Goal: Transaction & Acquisition: Book appointment/travel/reservation

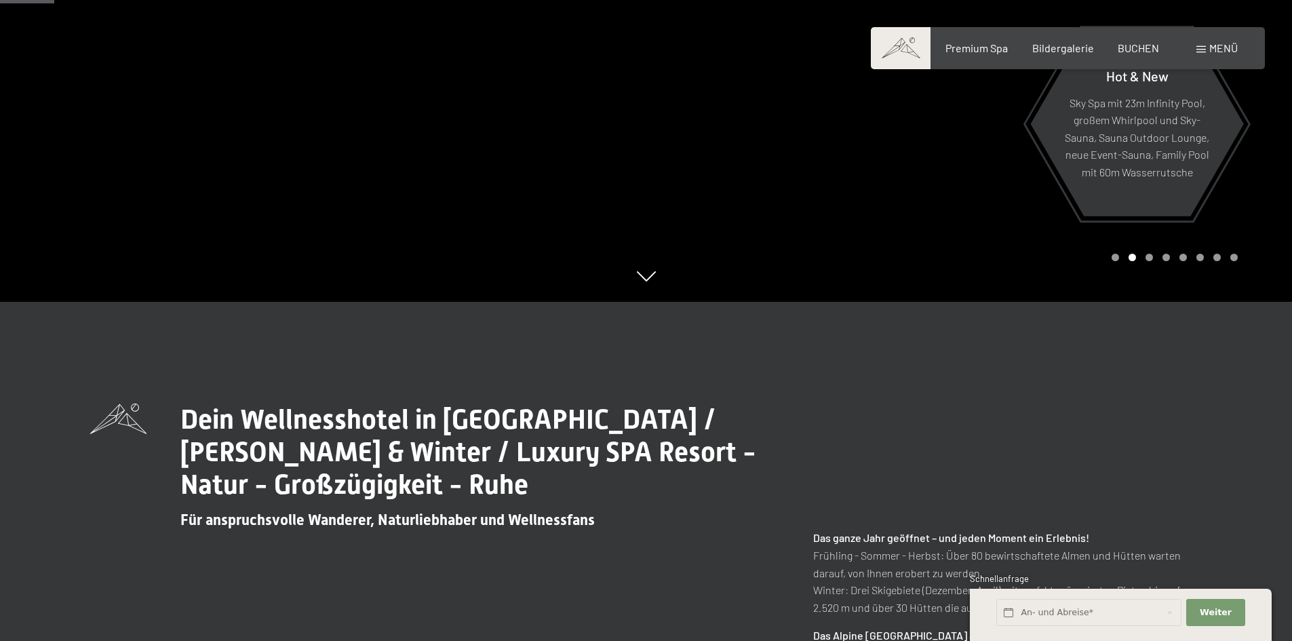
scroll to position [203, 0]
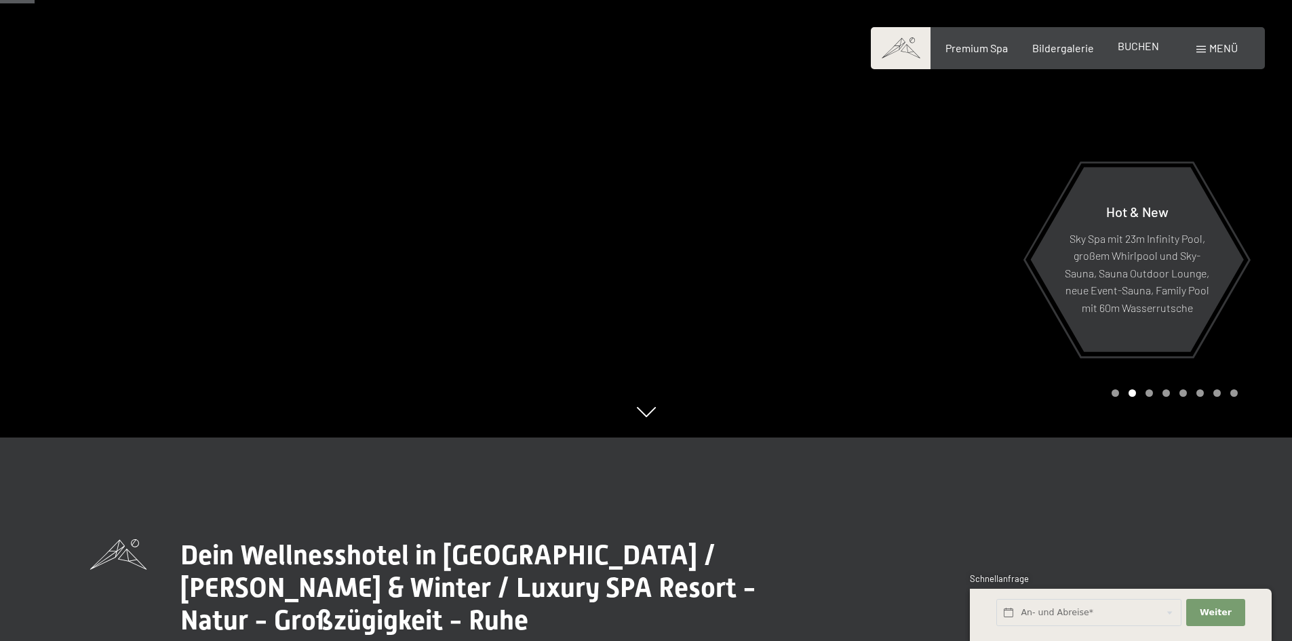
click at [1142, 49] on span "BUCHEN" at bounding box center [1138, 45] width 41 height 13
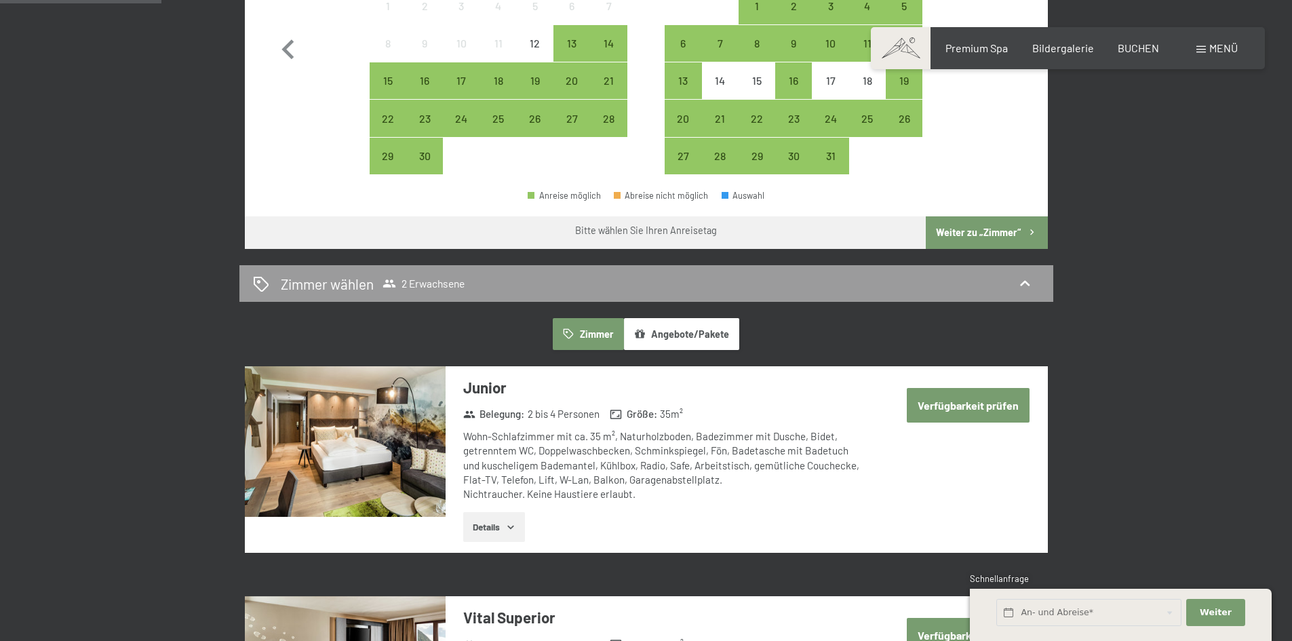
scroll to position [610, 0]
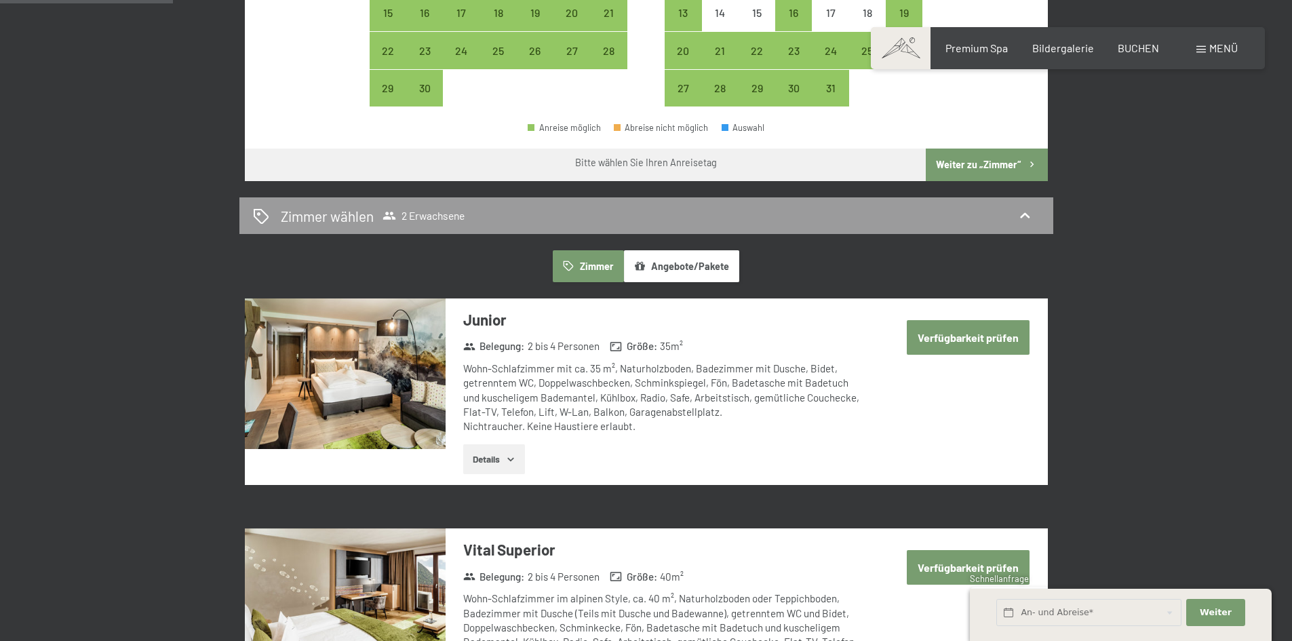
click at [963, 338] on button "Verfügbarkeit prüfen" at bounding box center [968, 337] width 123 height 35
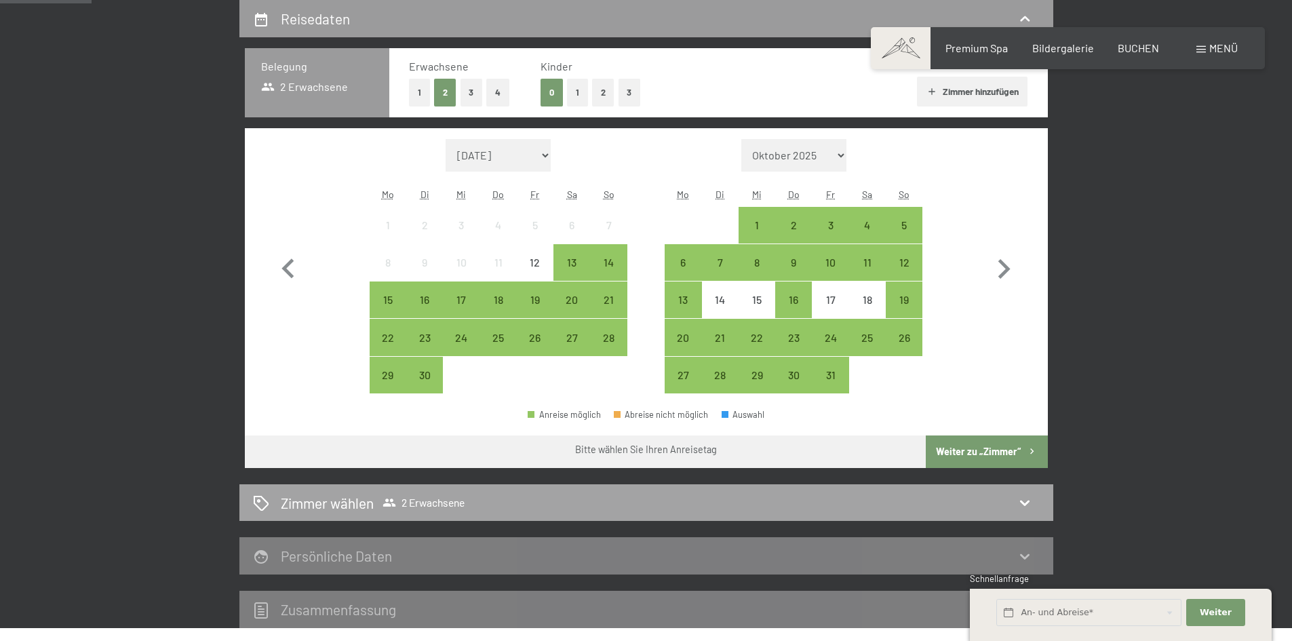
click at [1027, 501] on icon at bounding box center [1025, 502] width 16 height 16
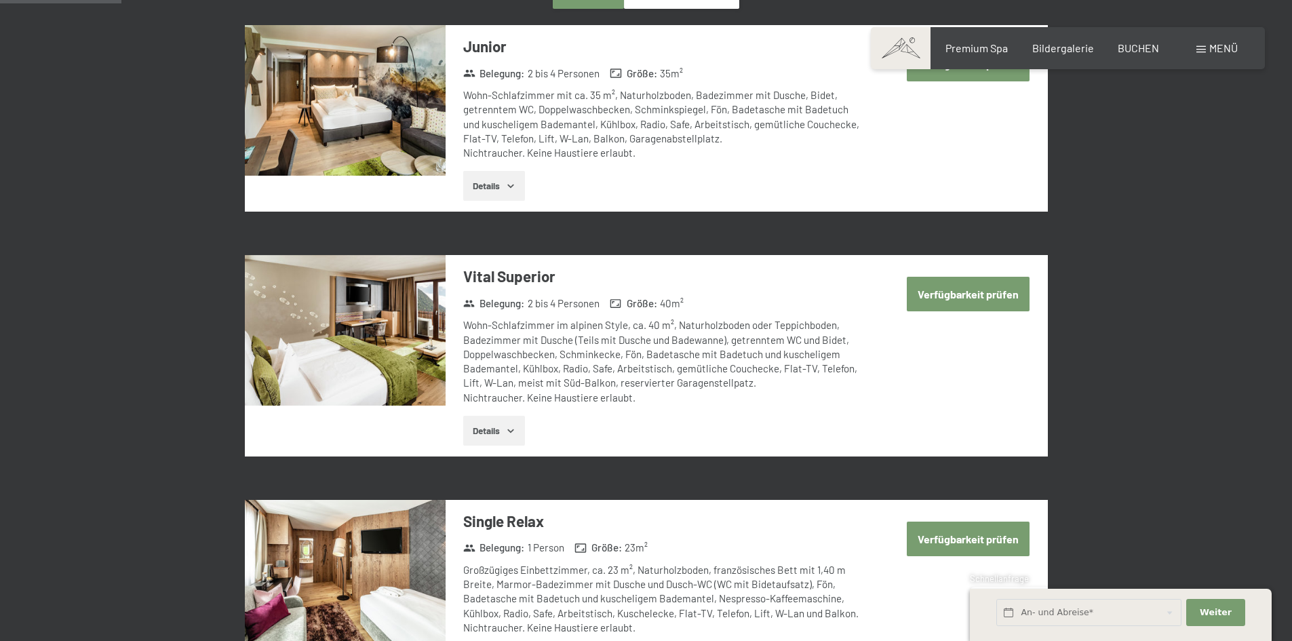
scroll to position [391, 0]
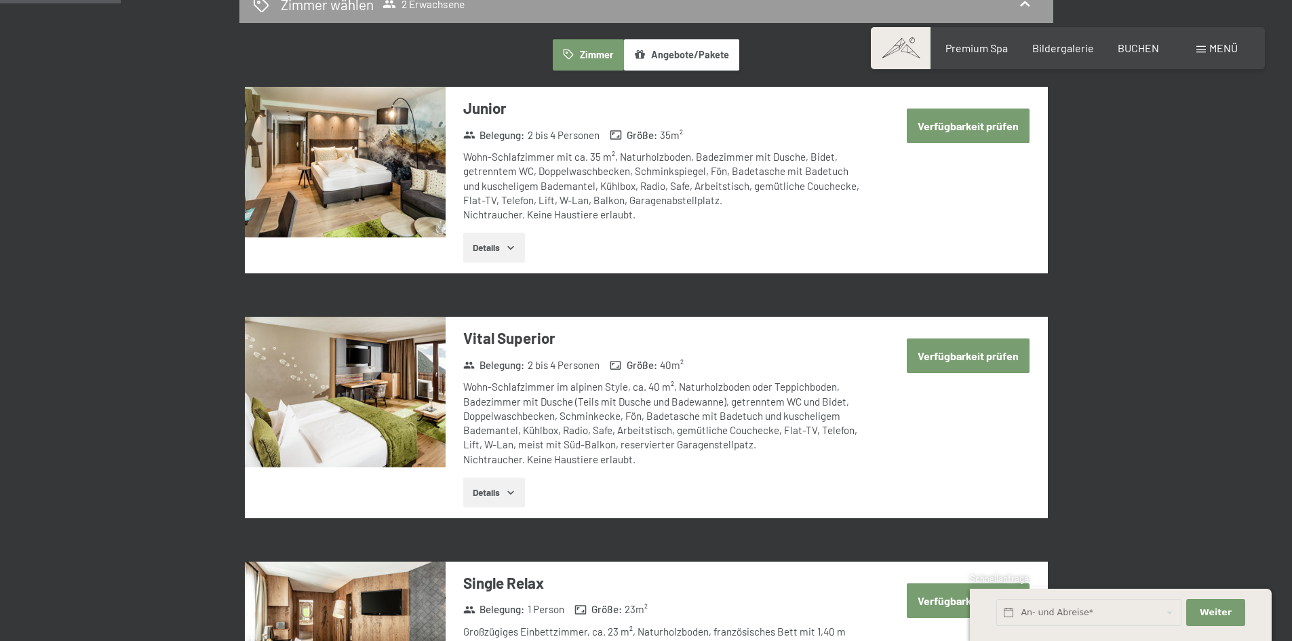
click at [939, 121] on button "Verfügbarkeit prüfen" at bounding box center [968, 126] width 123 height 35
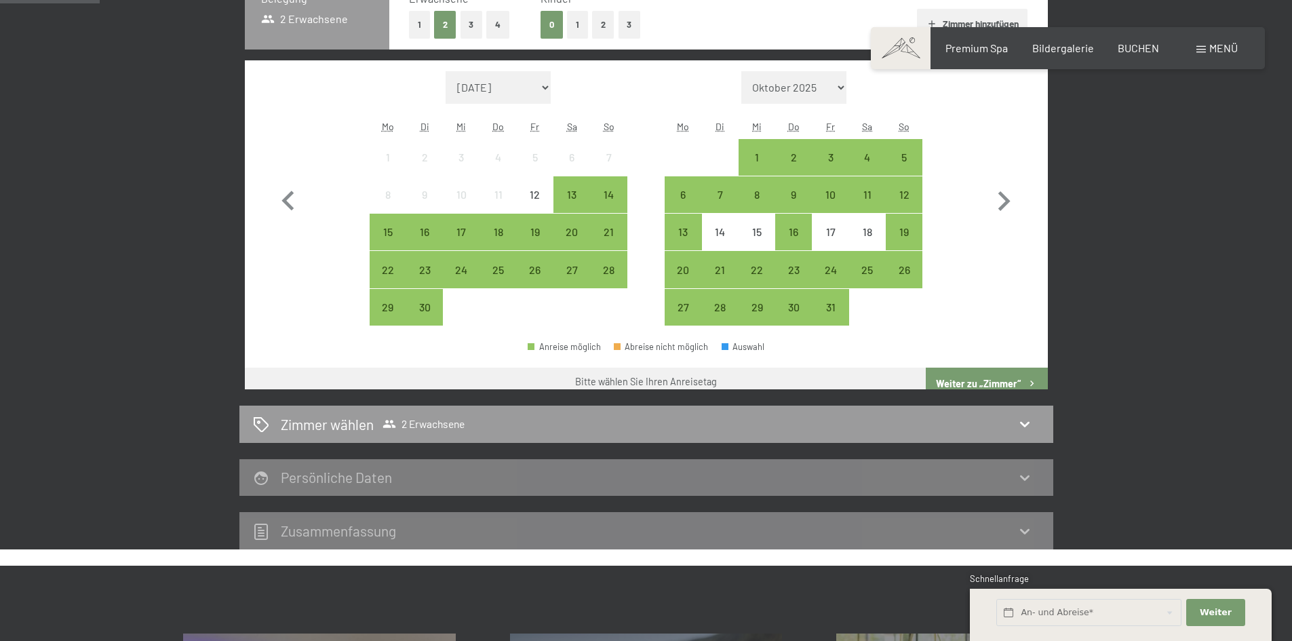
scroll to position [324, 0]
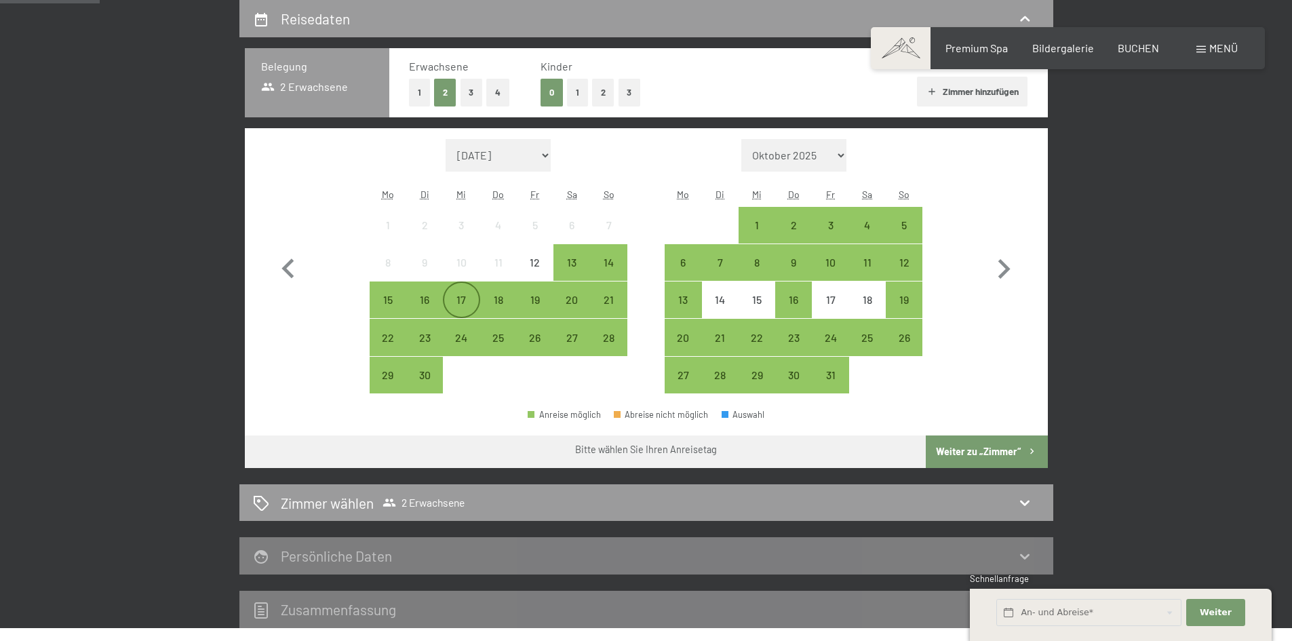
click at [464, 302] on div "17" at bounding box center [461, 311] width 34 height 34
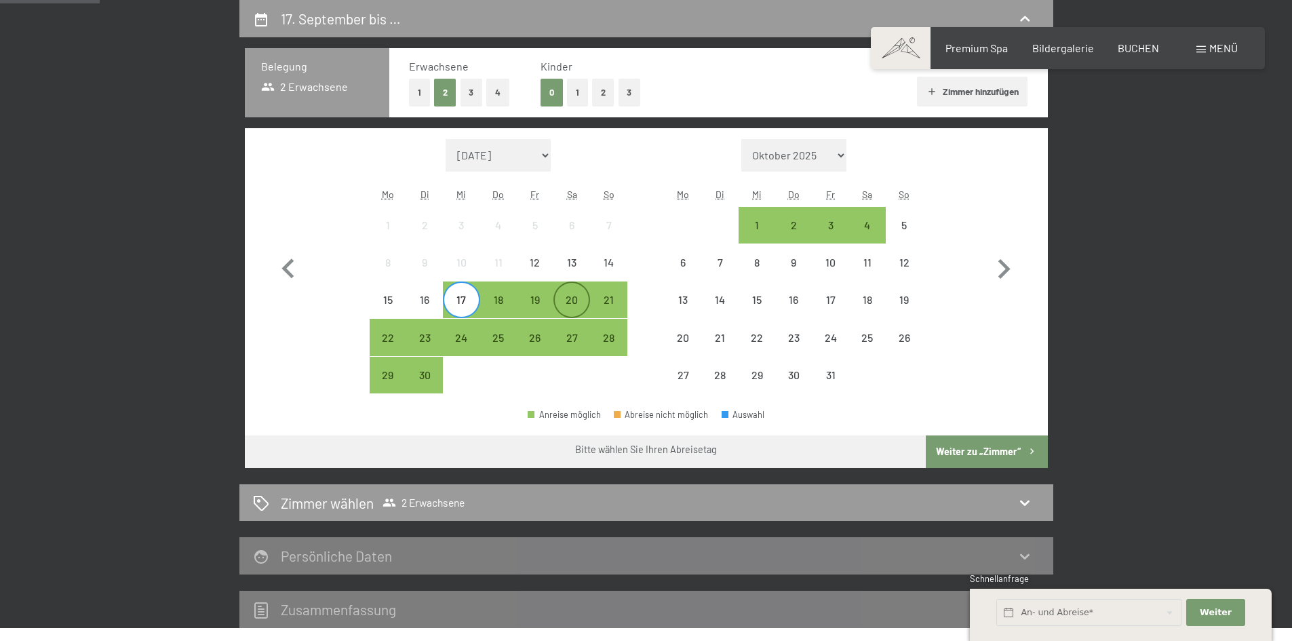
click at [568, 300] on div "20" at bounding box center [572, 311] width 34 height 34
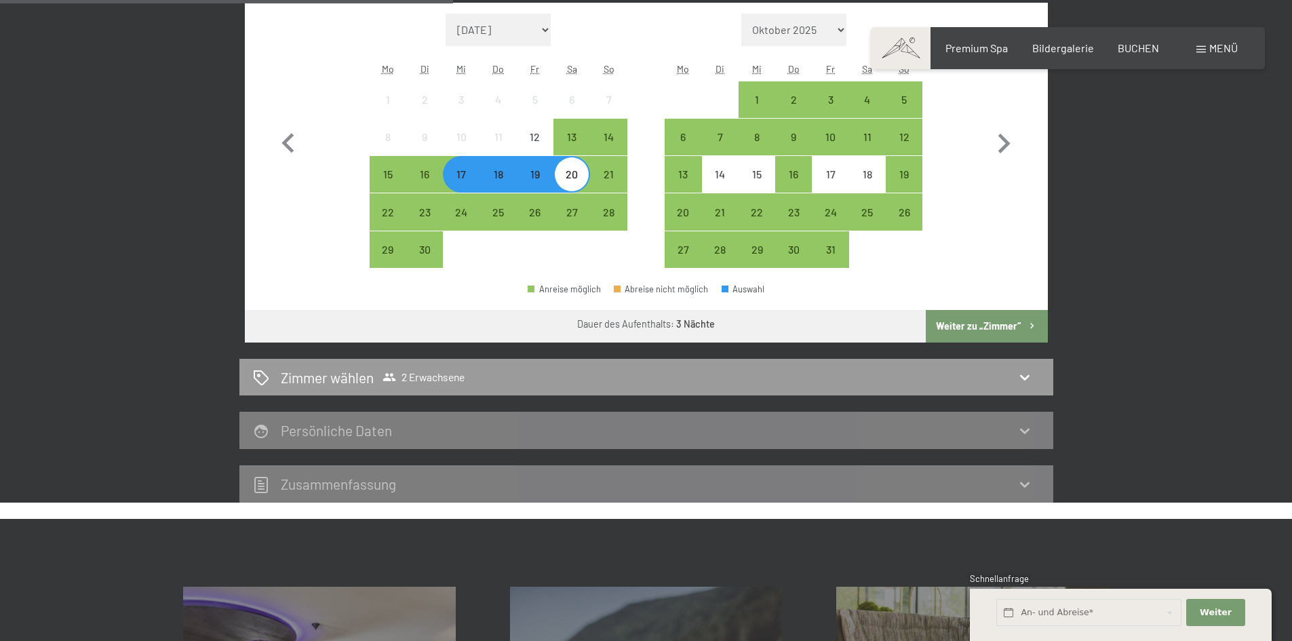
scroll to position [459, 0]
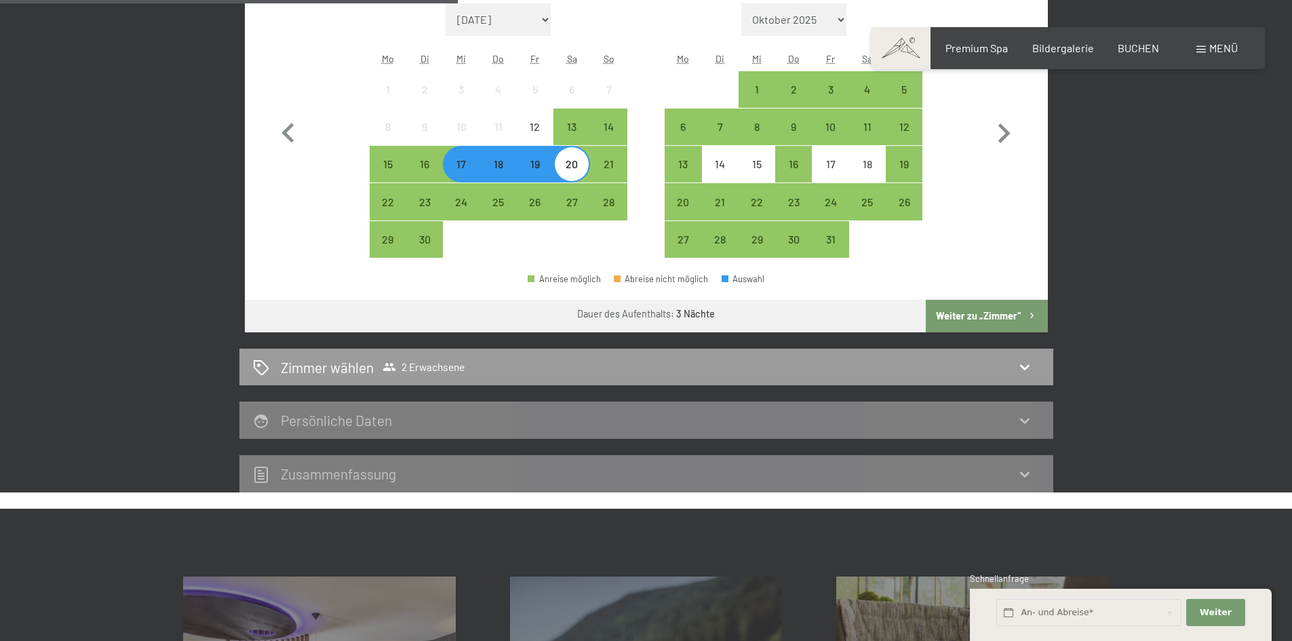
click at [1024, 425] on icon at bounding box center [1025, 420] width 16 height 16
click at [1026, 368] on icon at bounding box center [1024, 367] width 9 height 5
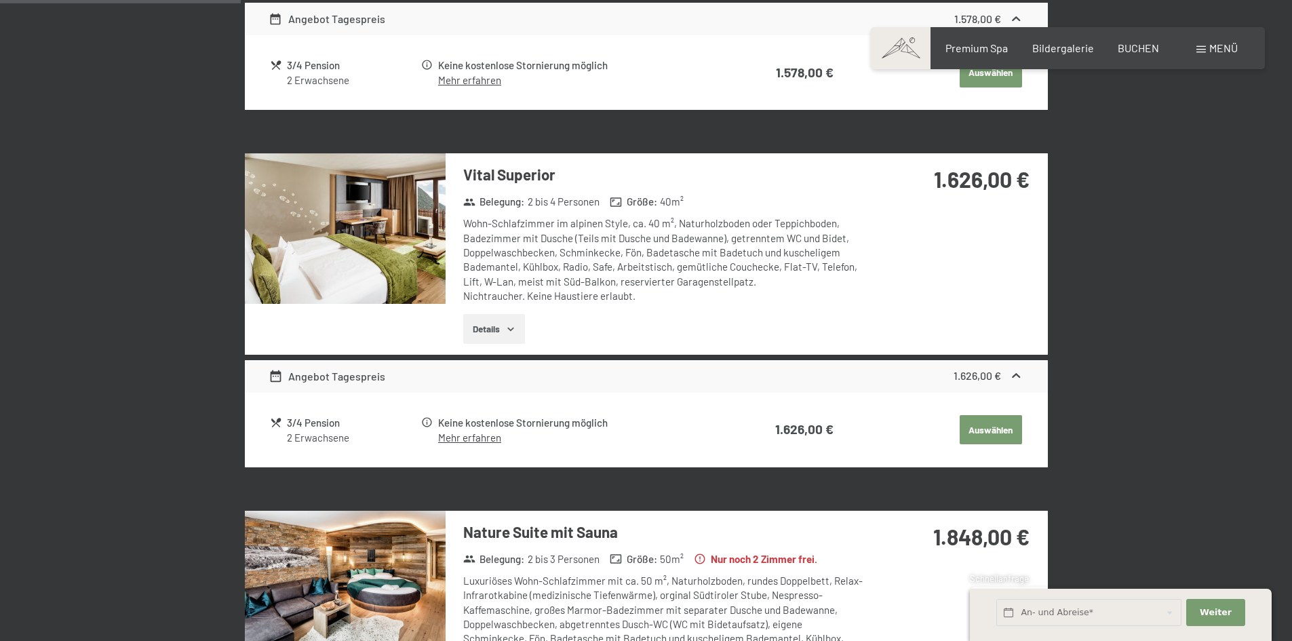
scroll to position [595, 0]
